Goal: Answer question/provide support

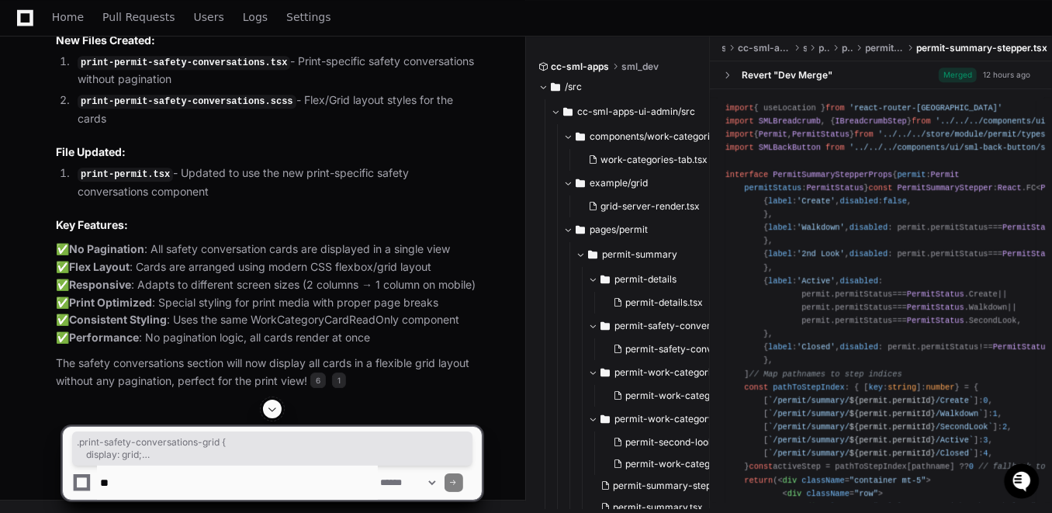
click at [270, 411] on span at bounding box center [272, 409] width 12 height 12
click at [197, 484] on textarea at bounding box center [237, 482] width 281 height 34
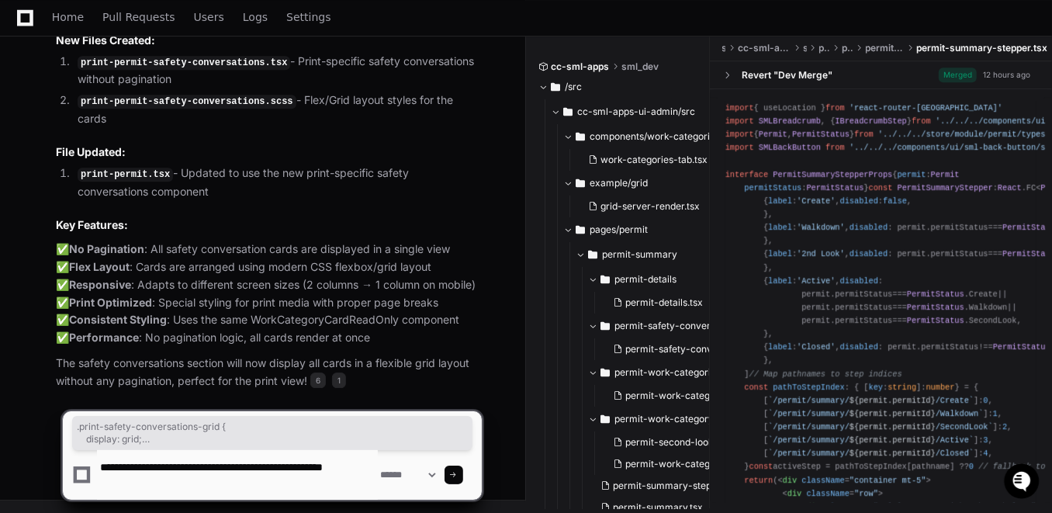
scroll to position [5, 0]
paste textarea "**********"
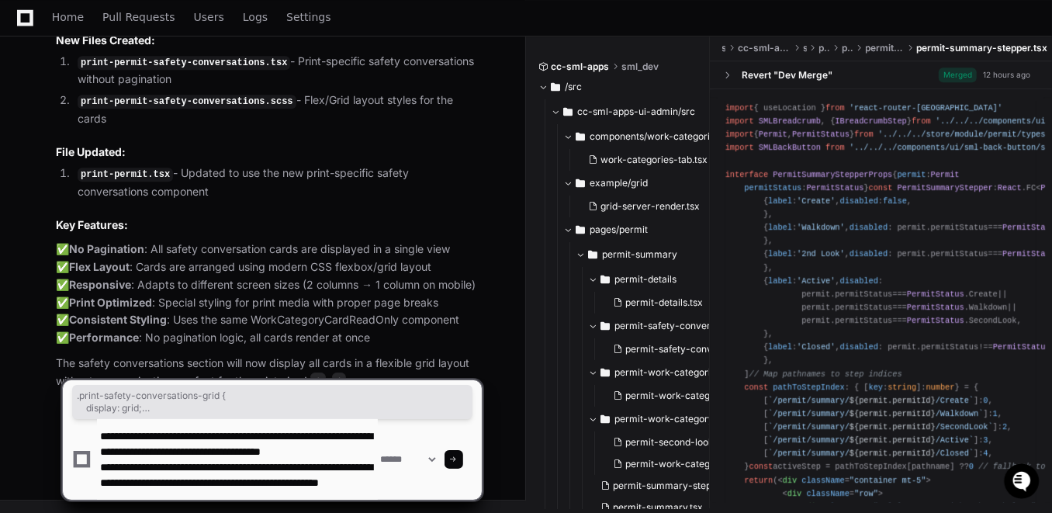
scroll to position [31, 0]
click at [327, 479] on textarea at bounding box center [237, 459] width 281 height 81
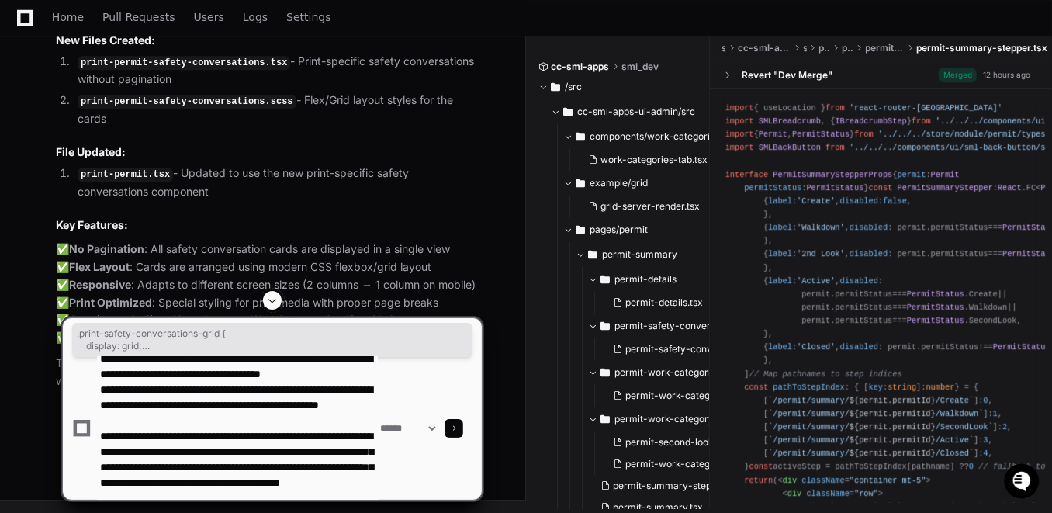
scroll to position [67, 0]
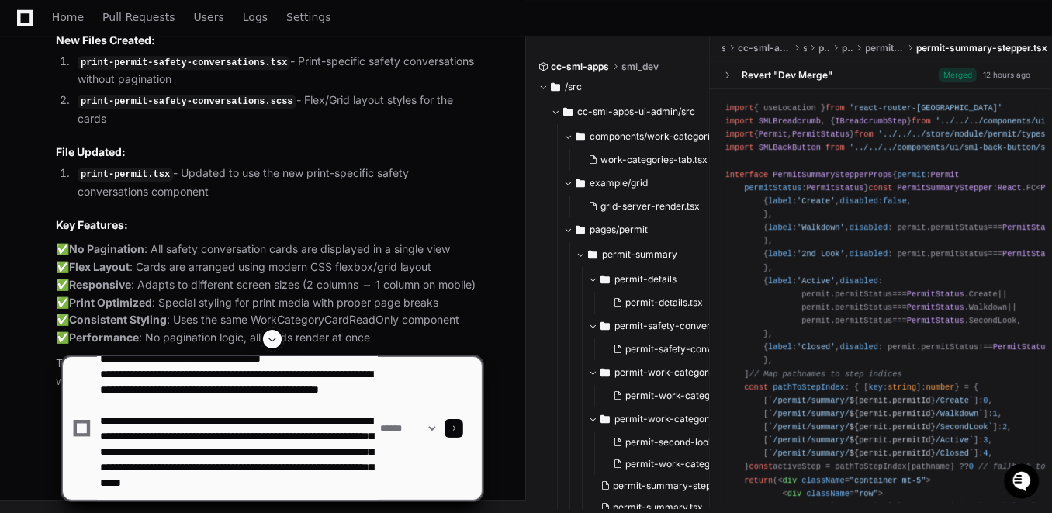
click at [264, 493] on textarea at bounding box center [237, 428] width 281 height 143
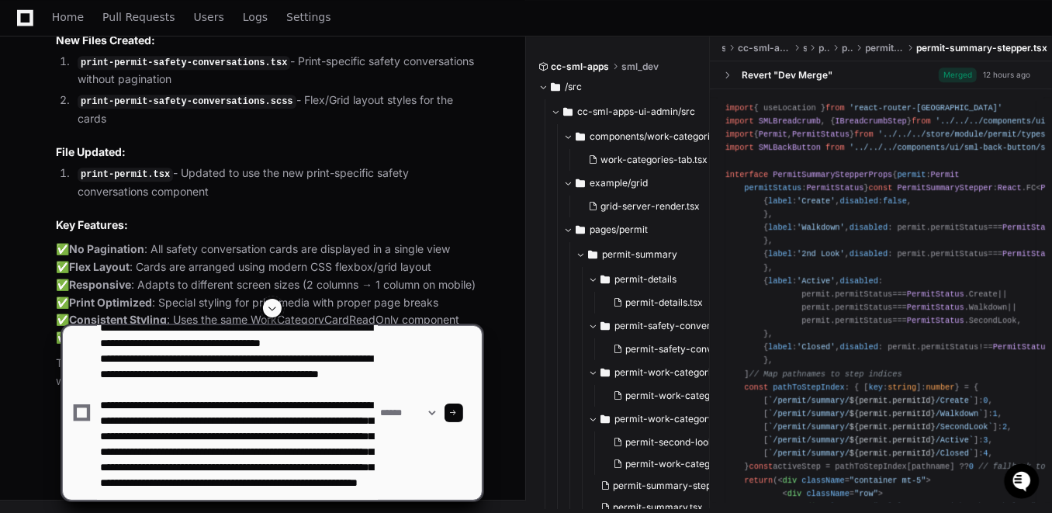
scroll to position [82, 0]
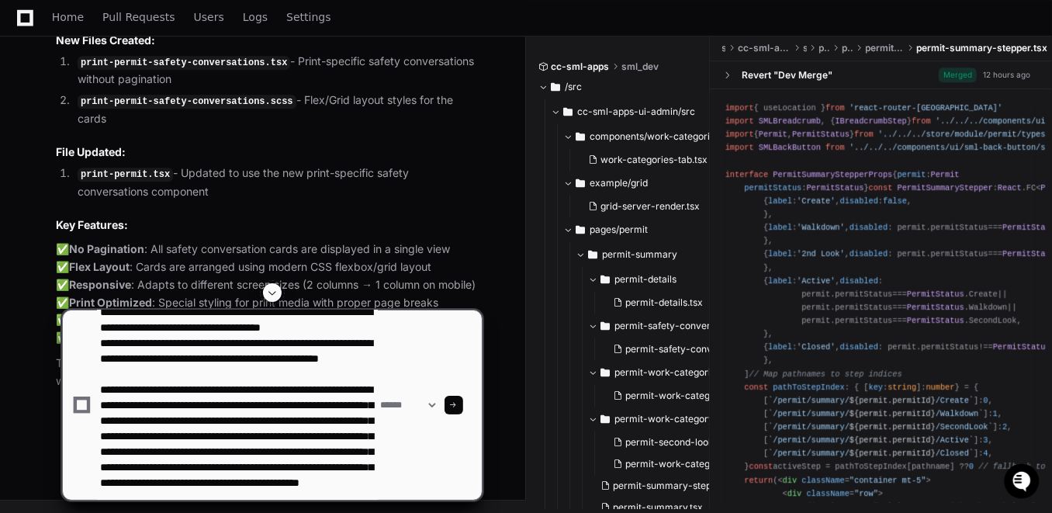
type textarea "**********"
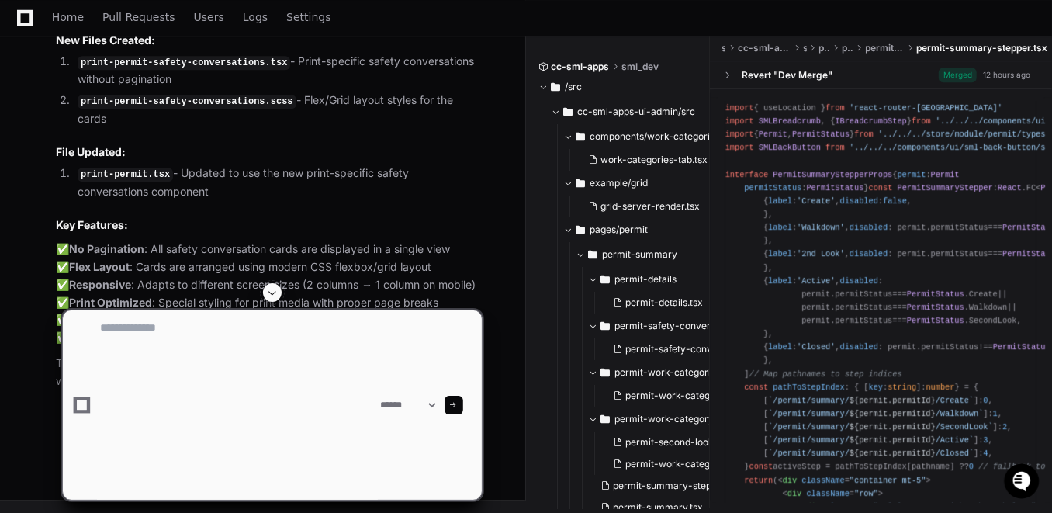
scroll to position [0, 0]
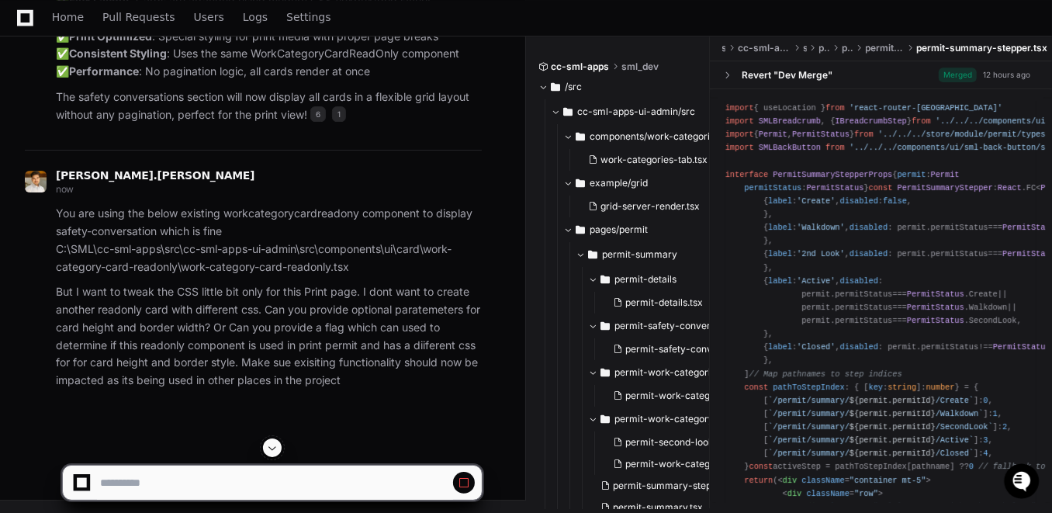
click at [275, 448] on span at bounding box center [272, 447] width 12 height 12
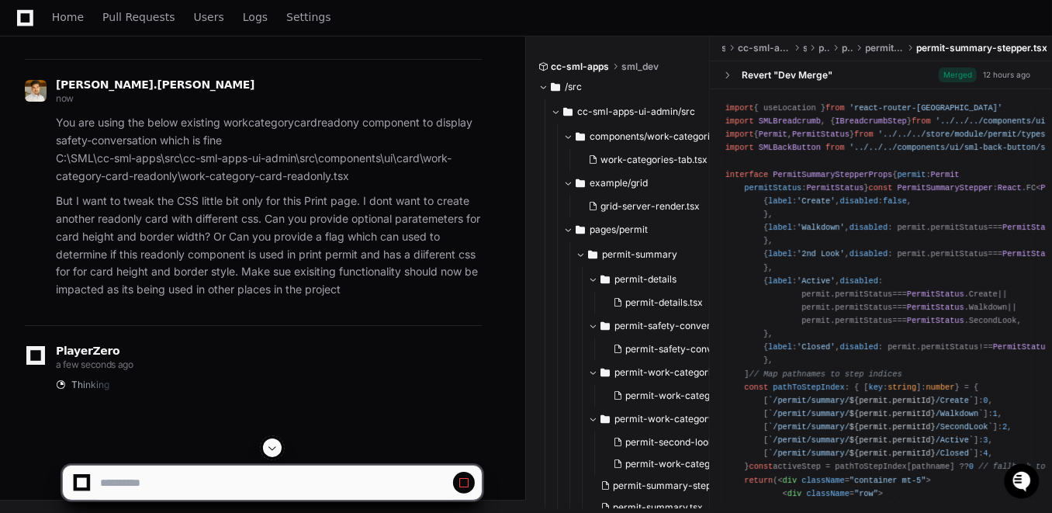
scroll to position [35019, 0]
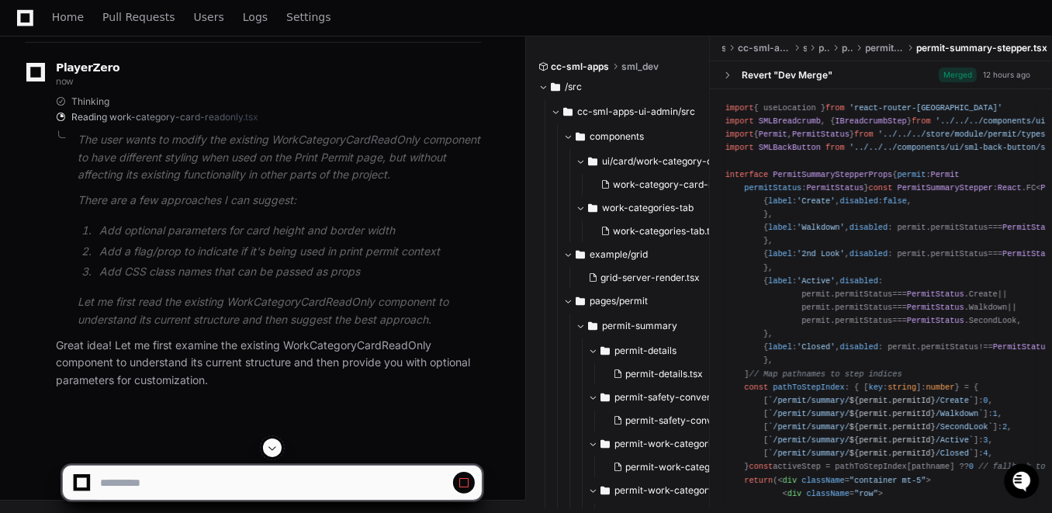
click at [272, 451] on span at bounding box center [272, 447] width 12 height 12
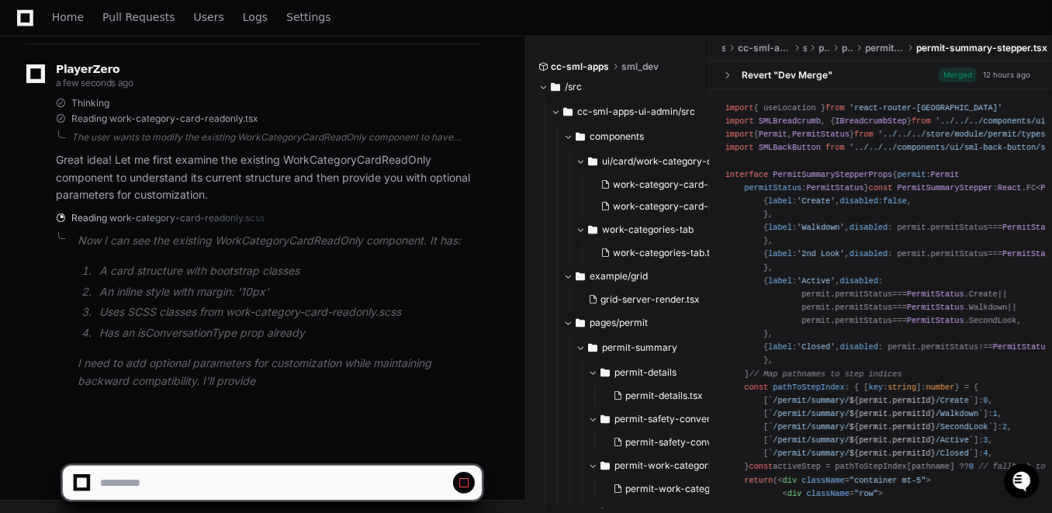
scroll to position [35393, 0]
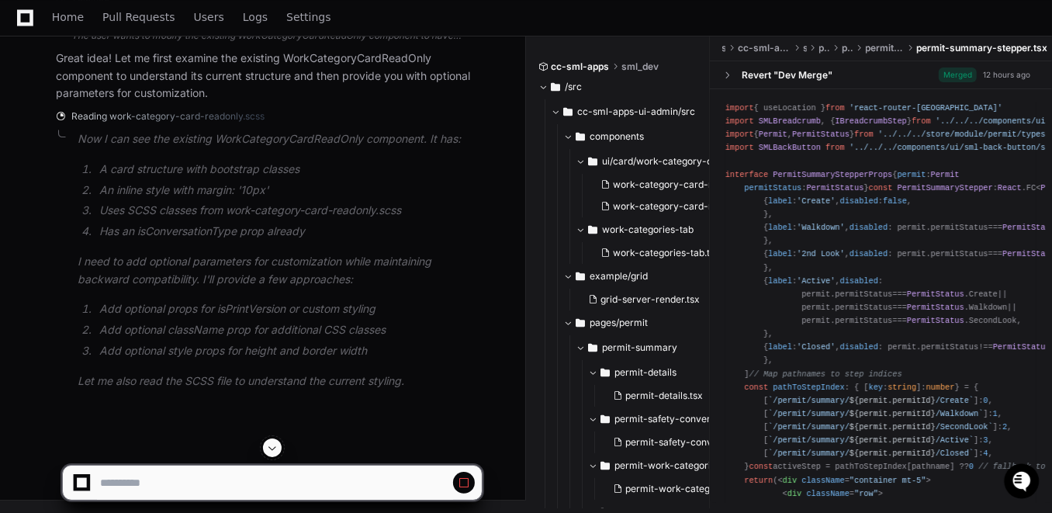
click at [272, 451] on span at bounding box center [272, 447] width 12 height 12
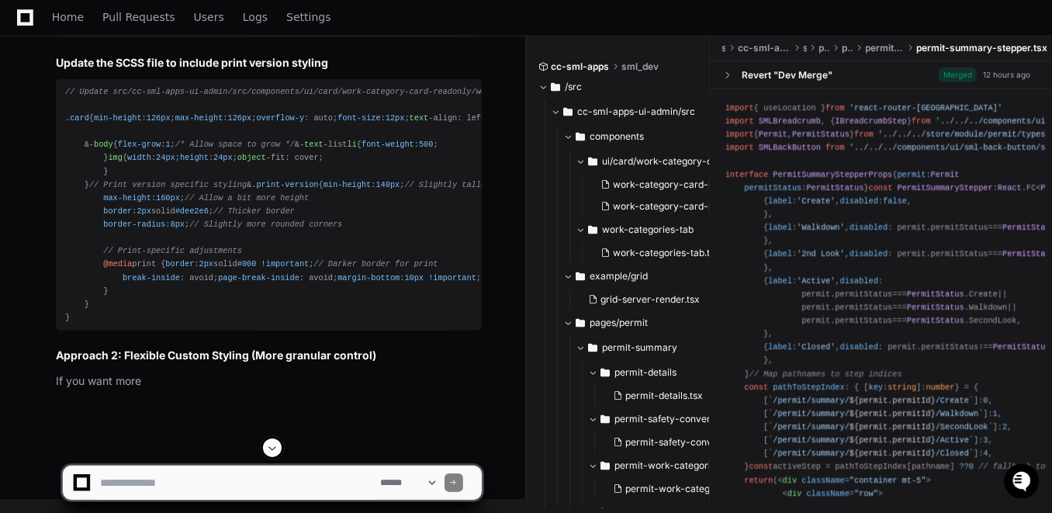
scroll to position [35666, 0]
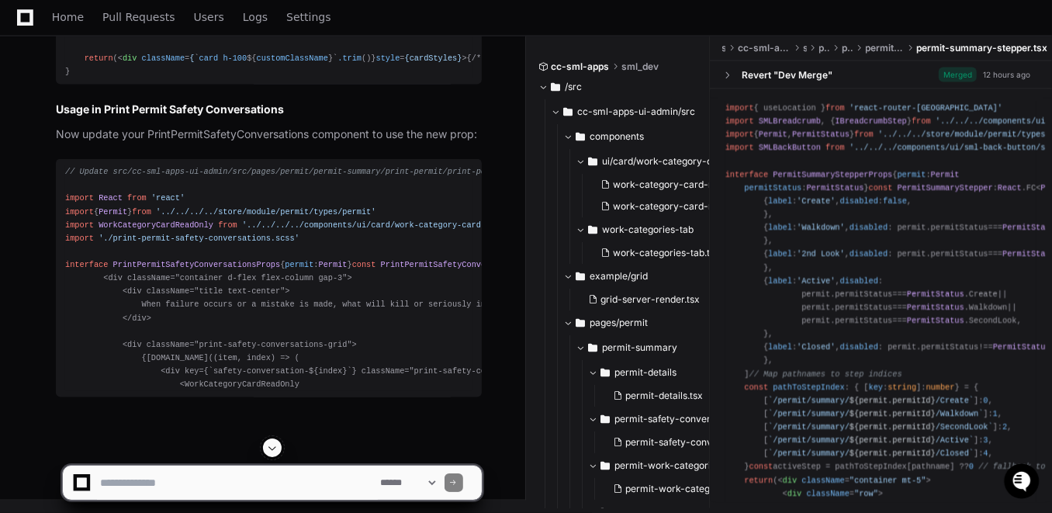
click at [265, 453] on button at bounding box center [272, 447] width 19 height 19
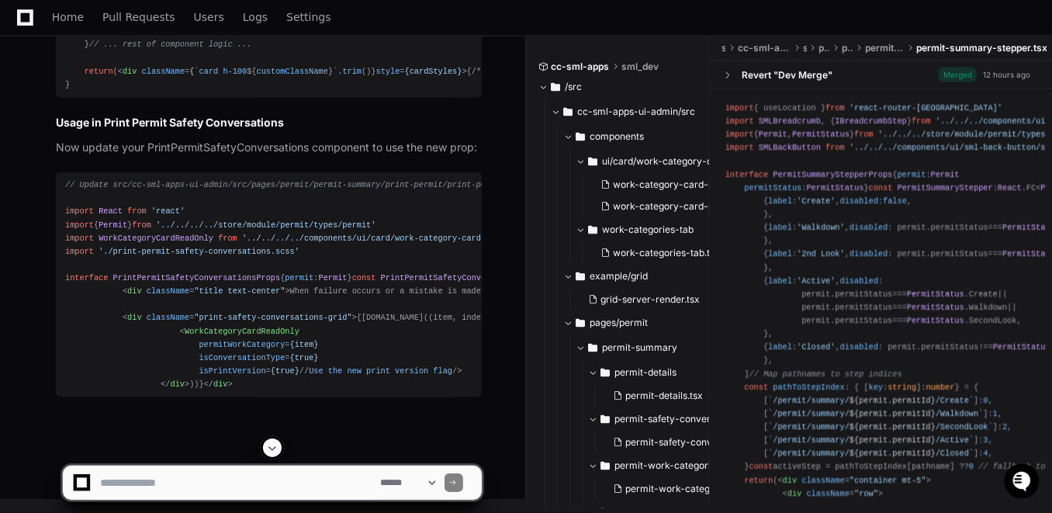
click at [271, 449] on span at bounding box center [272, 447] width 12 height 12
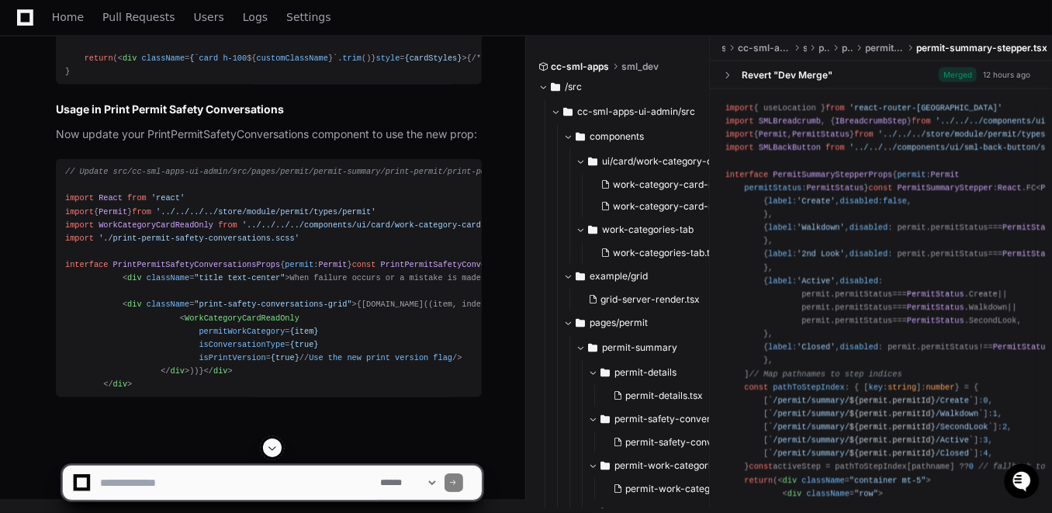
scroll to position [39066, 0]
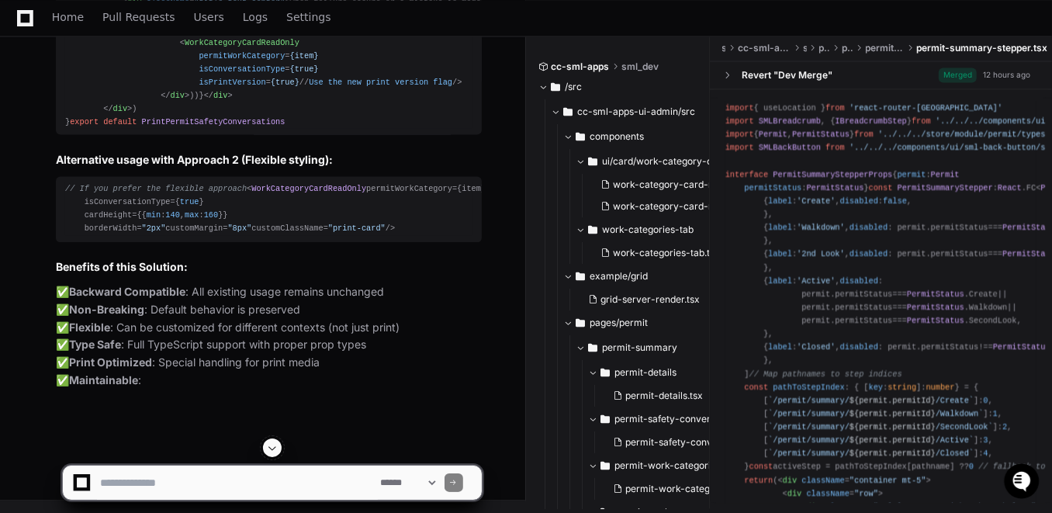
click at [275, 453] on span at bounding box center [272, 447] width 12 height 12
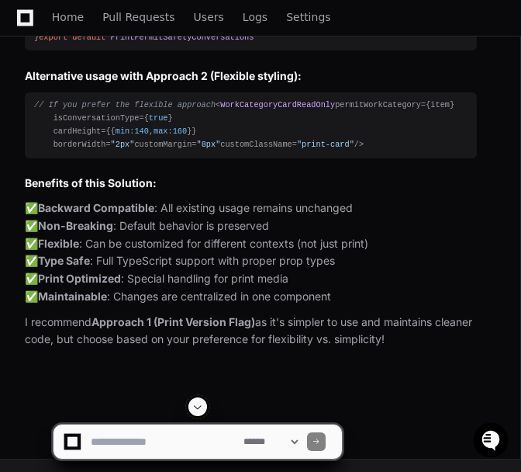
scroll to position [36531, 0]
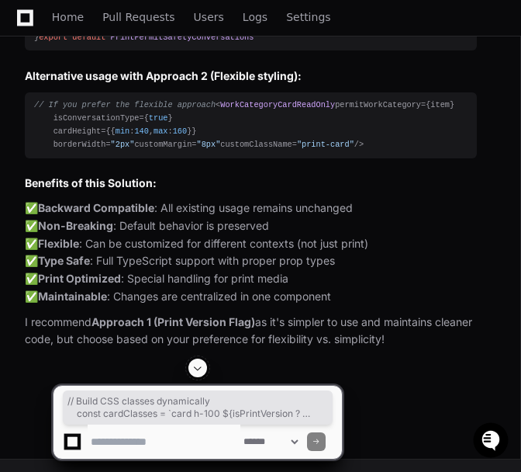
drag, startPoint x: 44, startPoint y: 117, endPoint x: 78, endPoint y: 231, distance: 119.0
copy div "// Build CSS classes dynamically const cardClasses = `card h-100 ${isPrintVersi…"
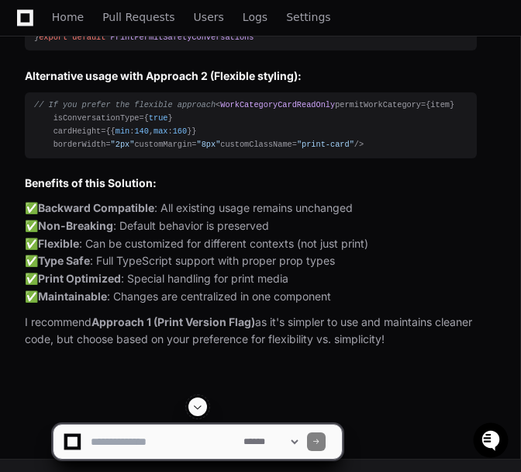
scroll to position [35669, 0]
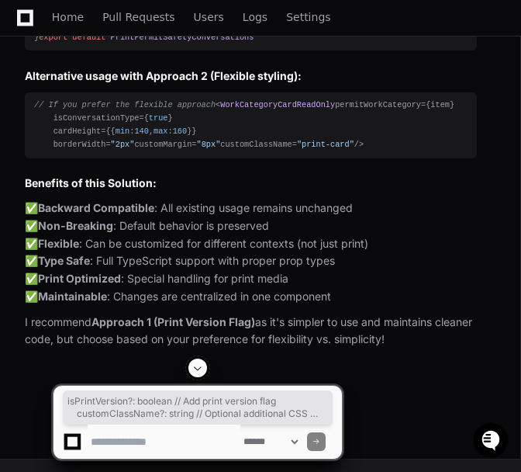
drag, startPoint x: 48, startPoint y: 89, endPoint x: 306, endPoint y: 97, distance: 258.5
copy div "isPrintVersion ?: boolean // Add print version flag customClassName ?: string /…"
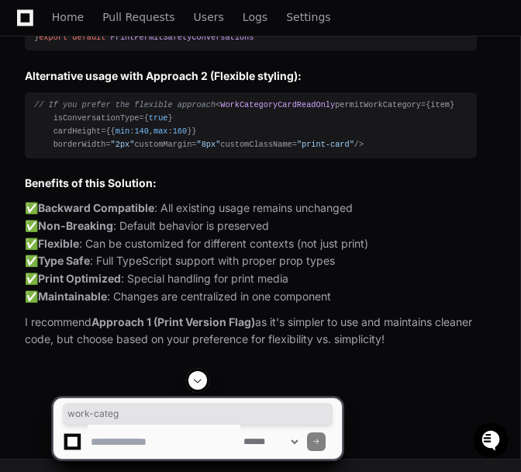
scroll to position [0, 71]
drag, startPoint x: 411, startPoint y: 250, endPoint x: 510, endPoint y: 248, distance: 99.3
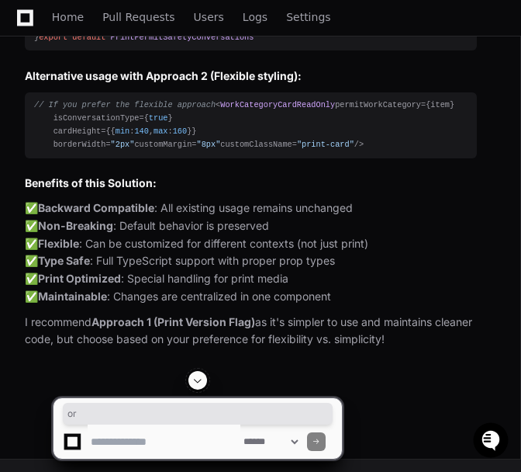
scroll to position [0, 0]
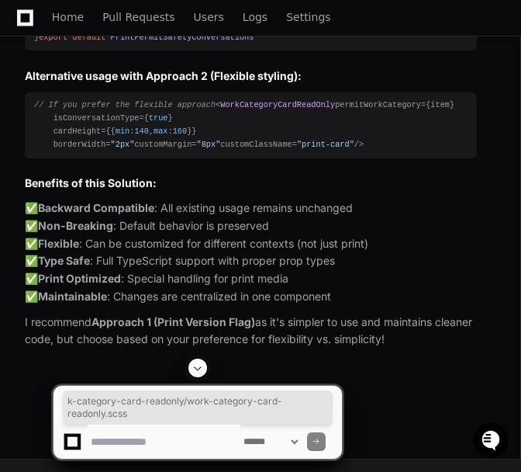
drag, startPoint x: 230, startPoint y: 250, endPoint x: -47, endPoint y: 261, distance: 276.4
drag, startPoint x: 51, startPoint y: 225, endPoint x: 227, endPoint y: 333, distance: 206.5
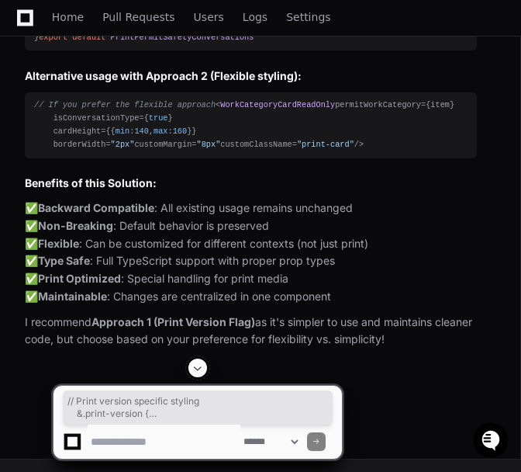
scroll to position [37738, 0]
drag, startPoint x: 51, startPoint y: 49, endPoint x: 99, endPoint y: 236, distance: 193.1
copy div "// Print version specific styling & .print-version { min-height : 140px ; // Sl…"
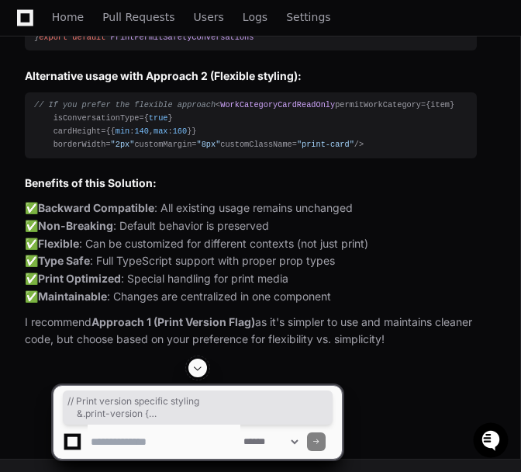
scroll to position [38944, 0]
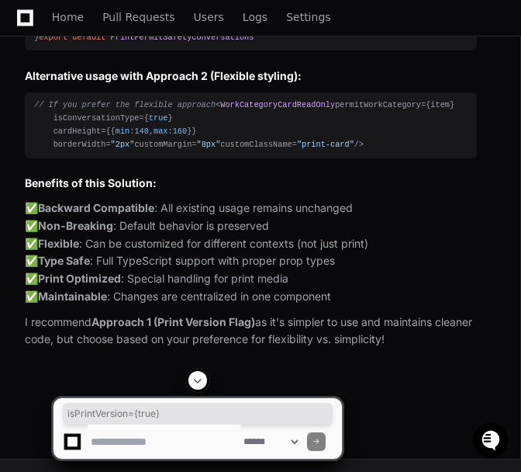
drag, startPoint x: 249, startPoint y: 177, endPoint x: 157, endPoint y: 181, distance: 91.6
copy span "isPrintVersion = {true}"
drag, startPoint x: 135, startPoint y: 116, endPoint x: 189, endPoint y: 118, distance: 54.4
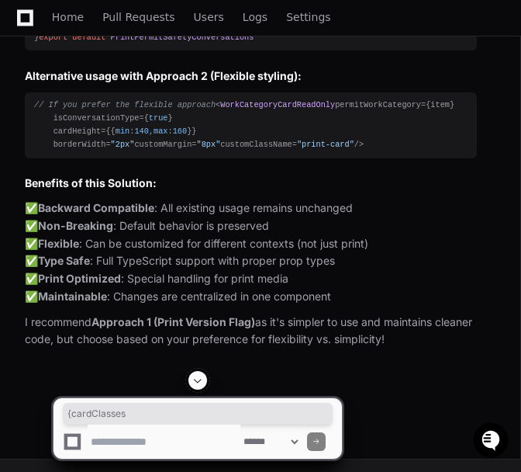
drag, startPoint x: 189, startPoint y: 118, endPoint x: 211, endPoint y: 120, distance: 21.8
drag, startPoint x: 134, startPoint y: 115, endPoint x: 192, endPoint y: 115, distance: 57.4
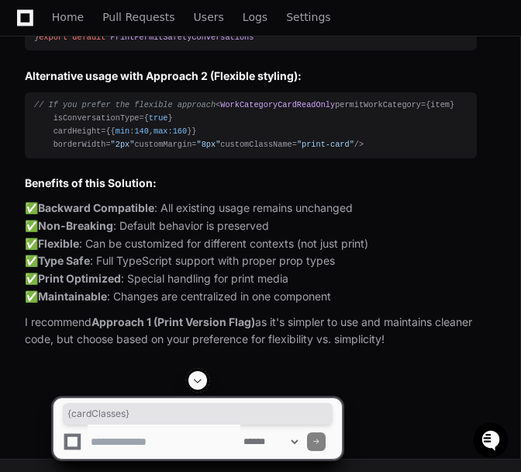
copy span "{cardClasses}"
drag, startPoint x: 194, startPoint y: 119, endPoint x: 276, endPoint y: 116, distance: 82.3
copy span "style = {cardStyles}"
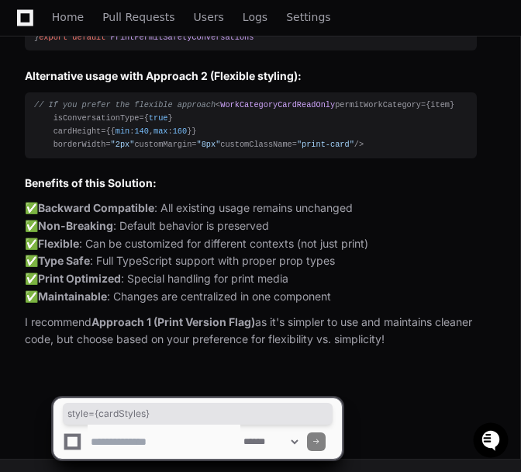
click at [144, 433] on textarea at bounding box center [164, 441] width 153 height 34
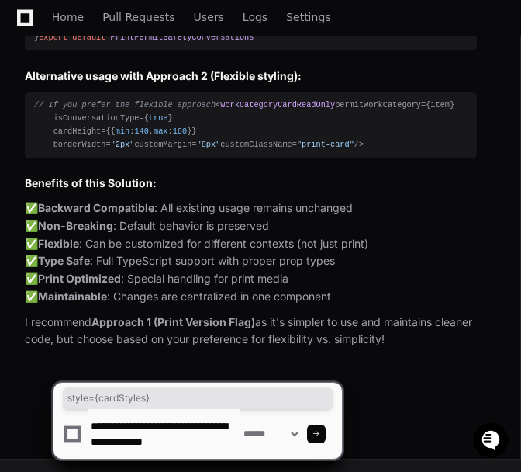
scroll to position [5, 0]
paste textarea "**********"
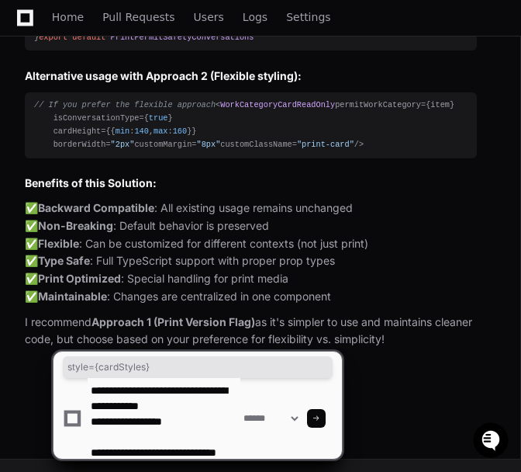
scroll to position [20, 0]
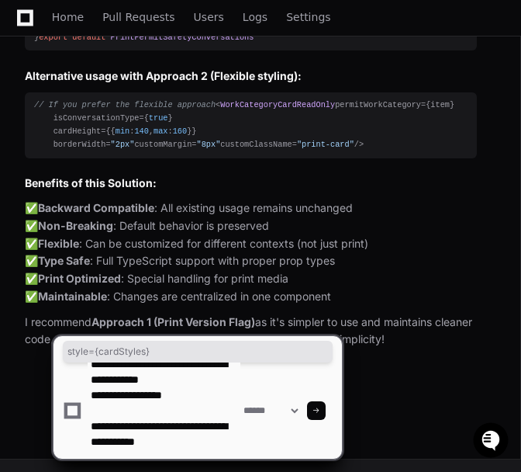
click at [209, 439] on textarea at bounding box center [164, 410] width 153 height 96
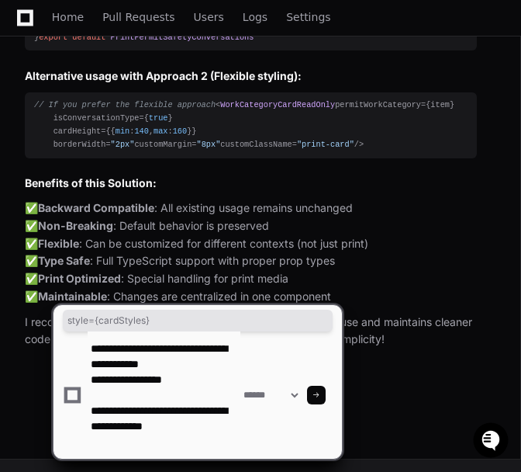
paste textarea "**********"
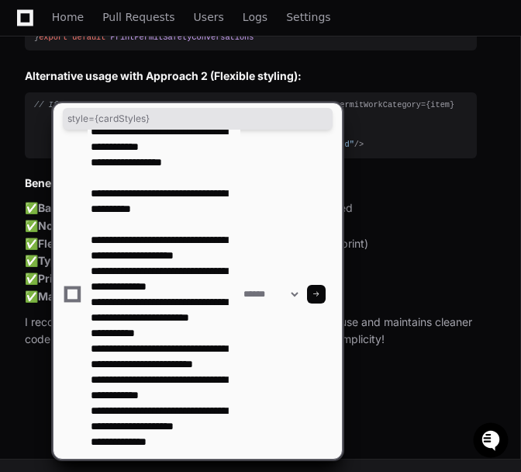
scroll to position [160, 0]
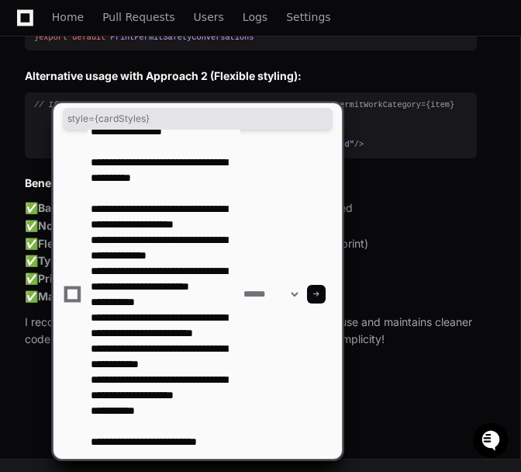
type textarea "**********"
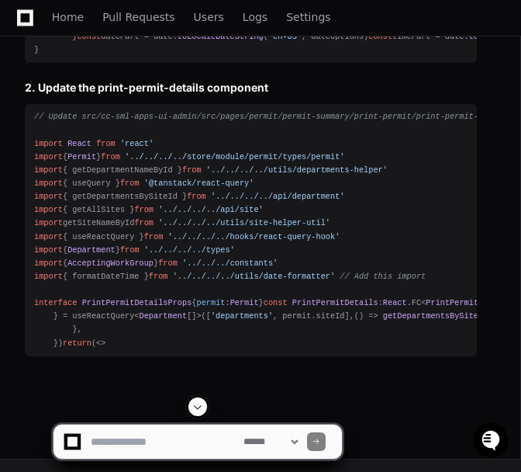
scroll to position [41366, 0]
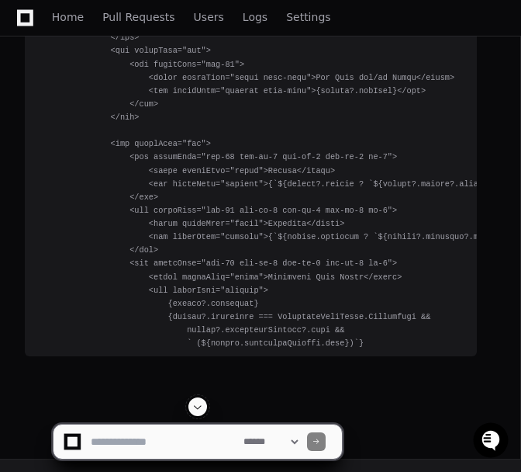
click at [201, 407] on span at bounding box center [198, 406] width 12 height 12
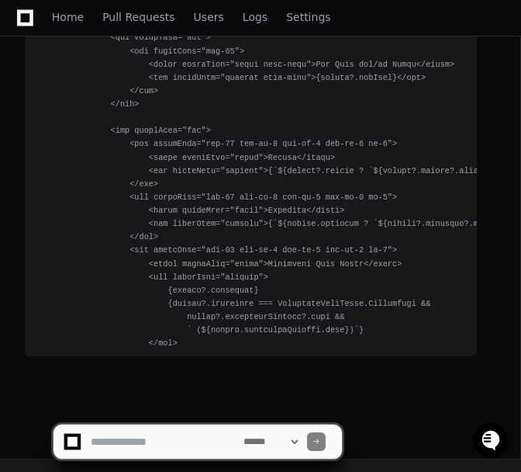
scroll to position [42100, 0]
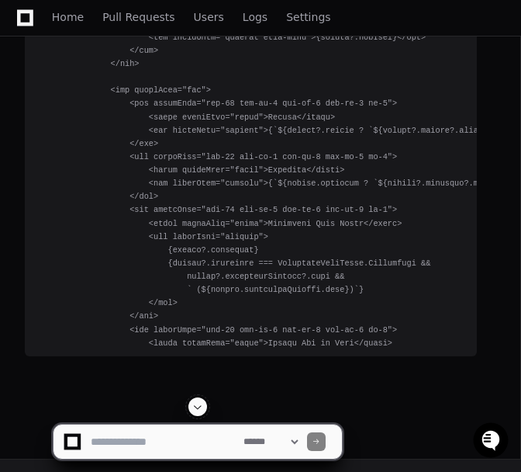
click at [197, 408] on span at bounding box center [198, 406] width 12 height 12
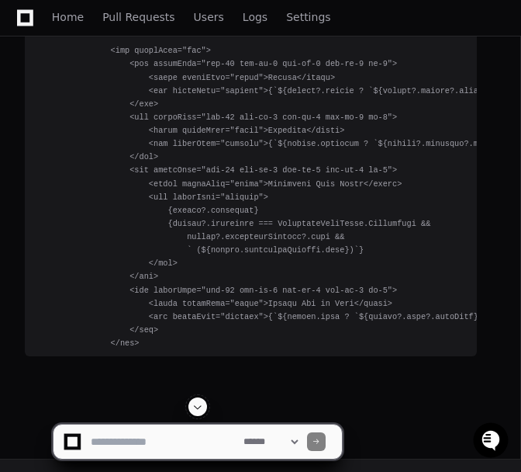
click at [197, 407] on span at bounding box center [198, 406] width 12 height 12
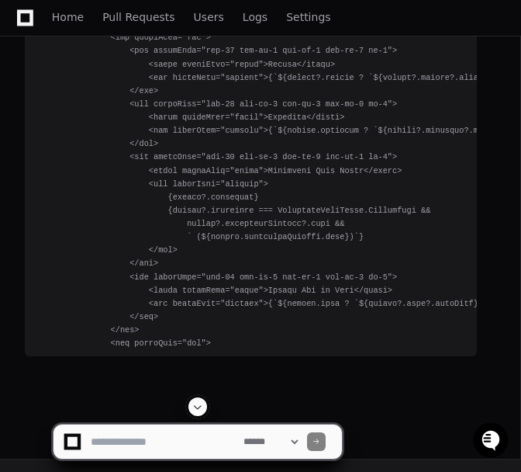
scroll to position [42180, 0]
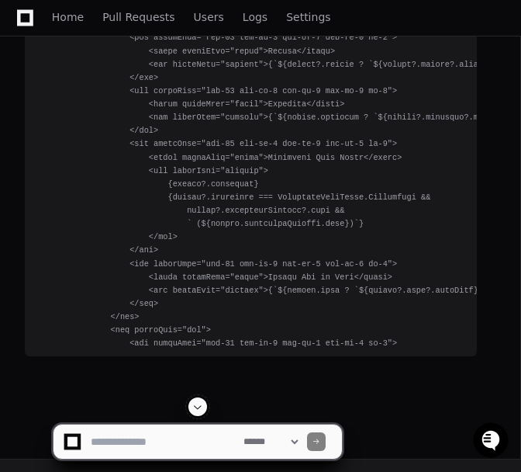
click at [199, 407] on span at bounding box center [198, 406] width 12 height 12
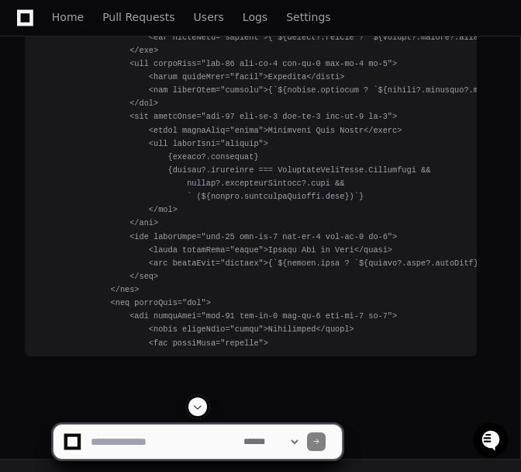
click at [202, 411] on span at bounding box center [198, 406] width 12 height 12
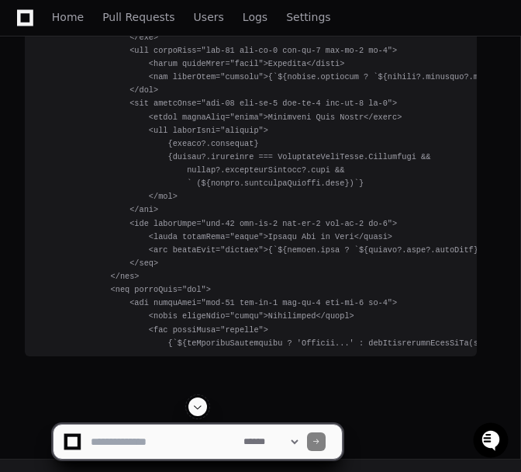
click at [204, 407] on span at bounding box center [198, 406] width 12 height 12
